Goal: Go to known website: Access a specific website the user already knows

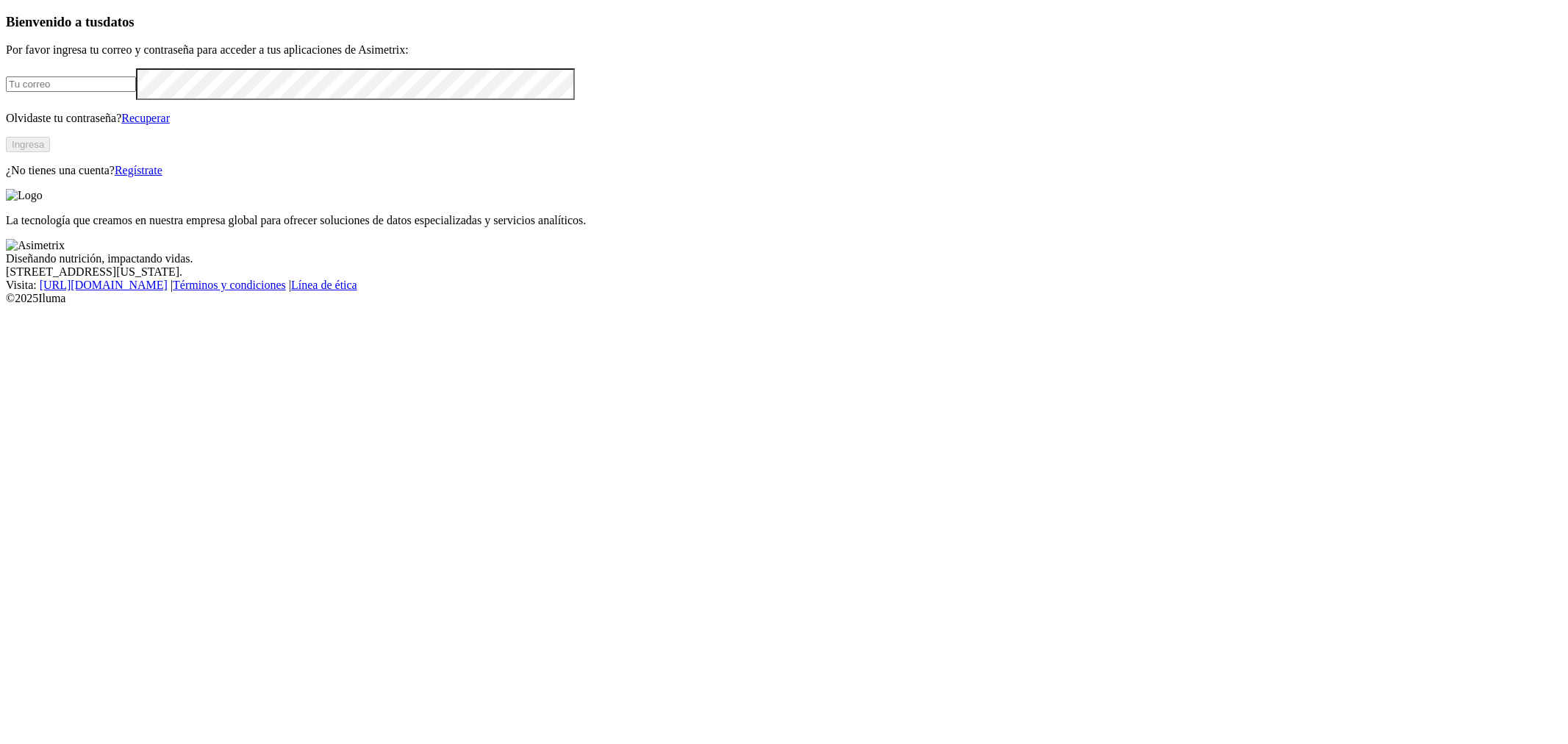
type input "[EMAIL_ADDRESS][PERSON_NAME][DOMAIN_NAME]"
click at [50, 153] on button "Ingresa" at bounding box center [28, 144] width 44 height 15
